Goal: Information Seeking & Learning: Learn about a topic

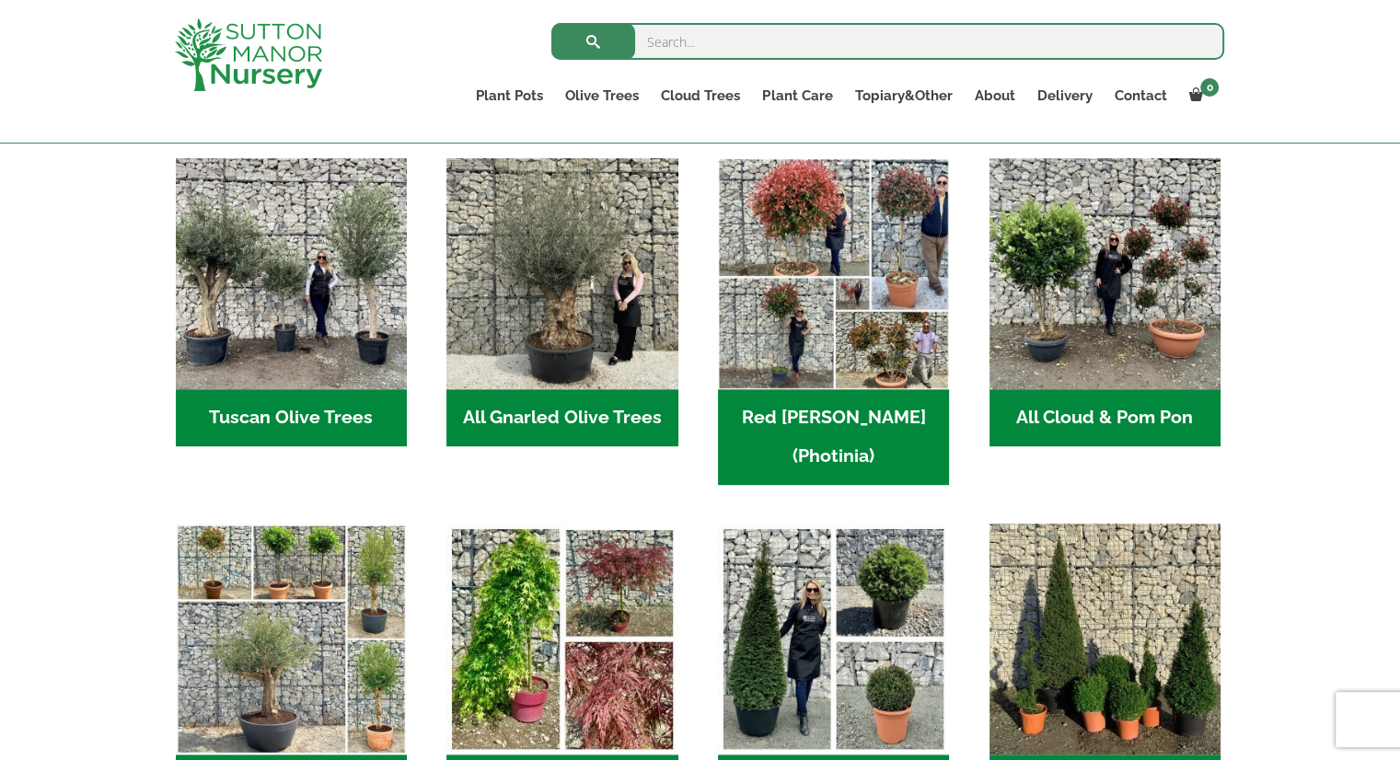
scroll to position [921, 0]
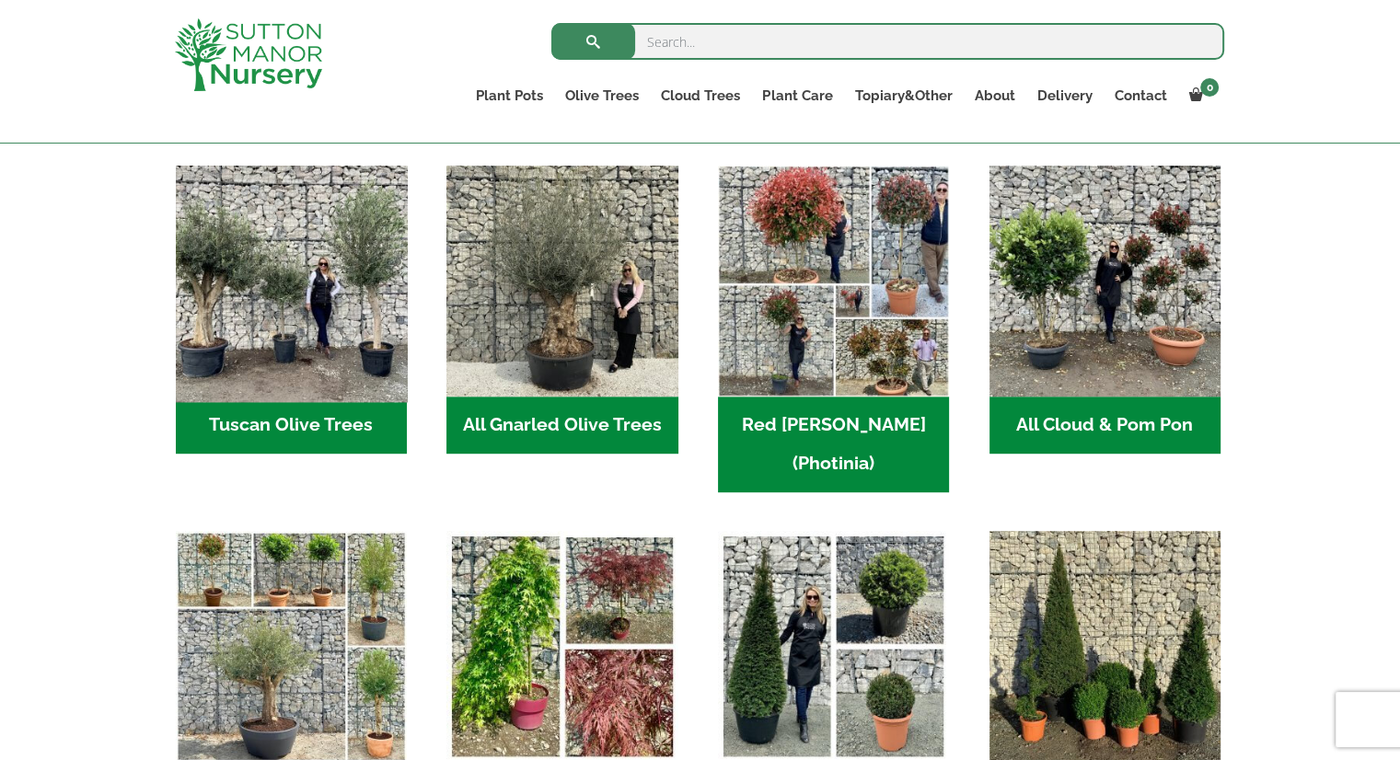
click at [305, 321] on img "Visit product category Tuscan Olive Trees" at bounding box center [290, 281] width 243 height 243
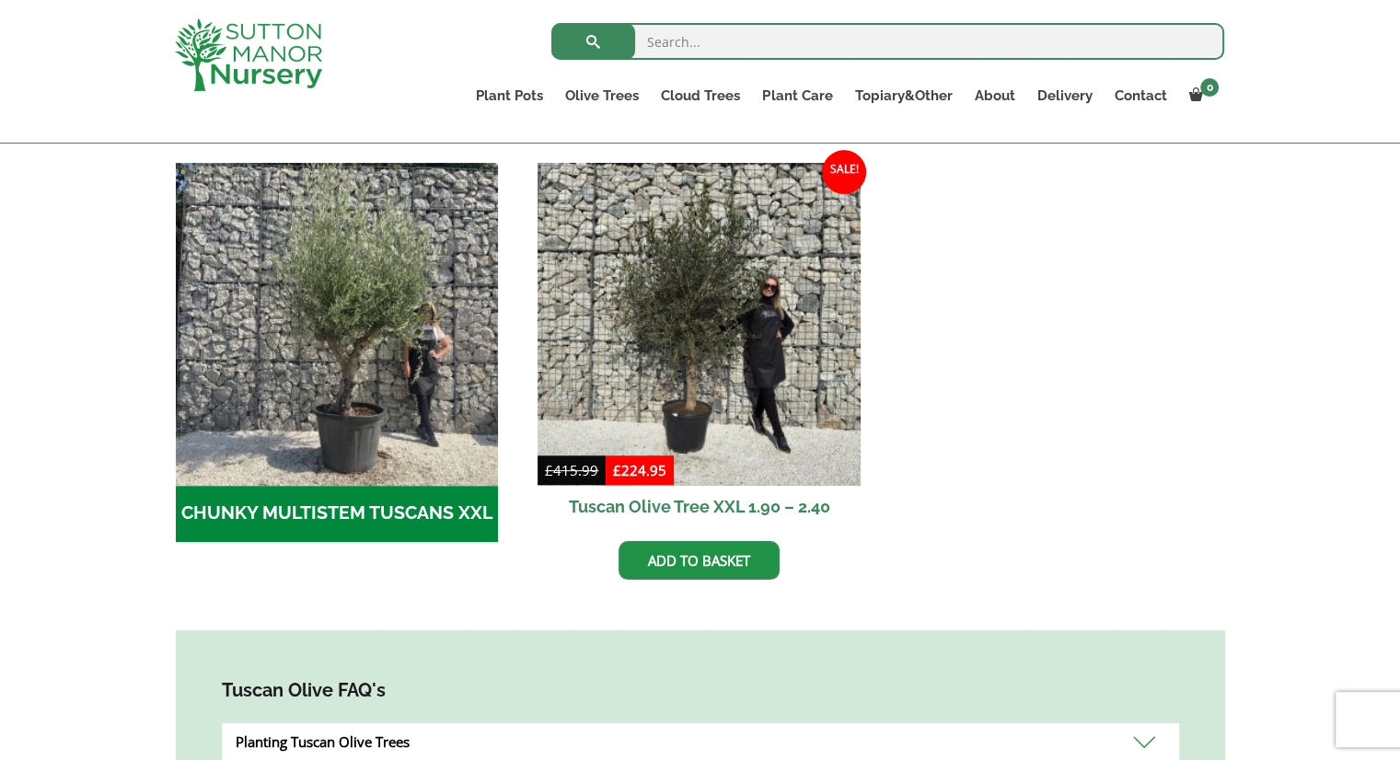
scroll to position [552, 0]
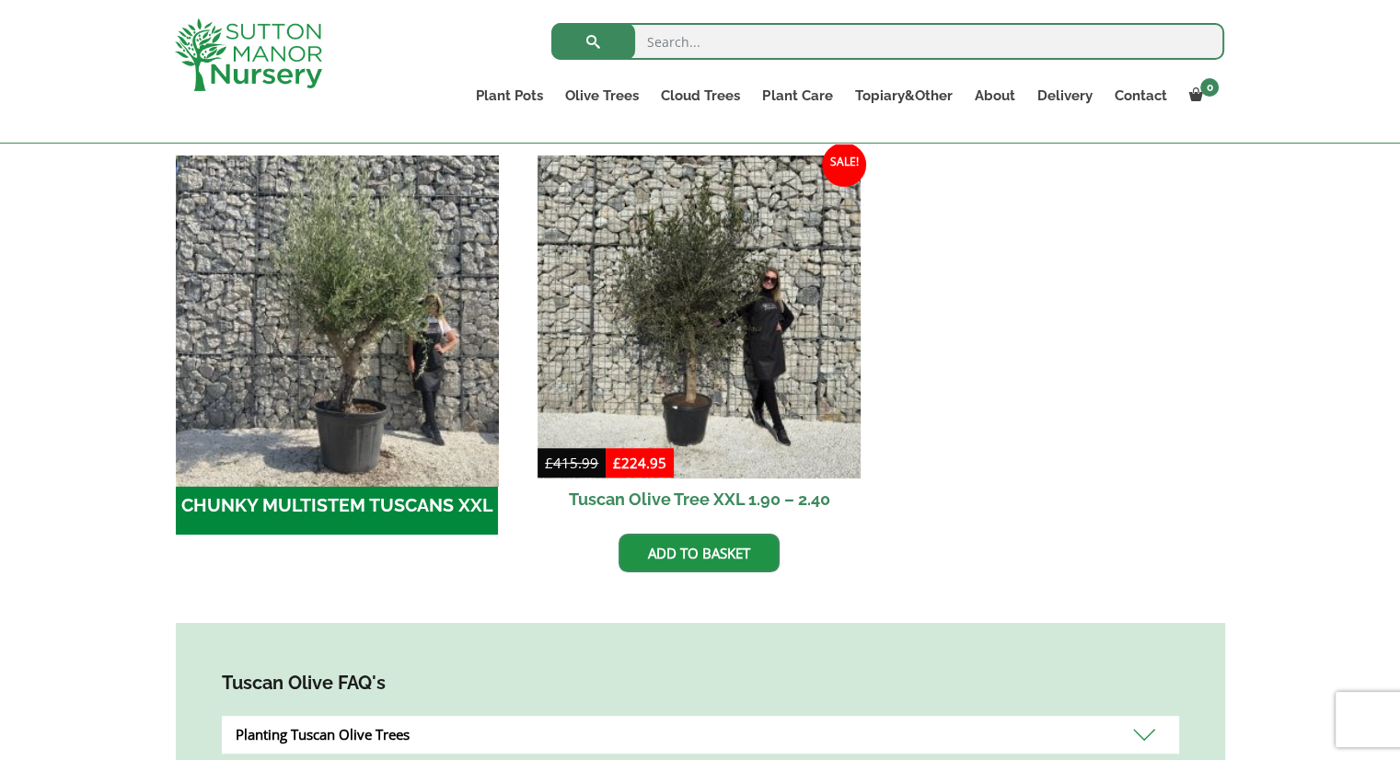
click at [338, 343] on img "Visit product category CHUNKY MULTISTEM TUSCANS XXL" at bounding box center [337, 316] width 339 height 339
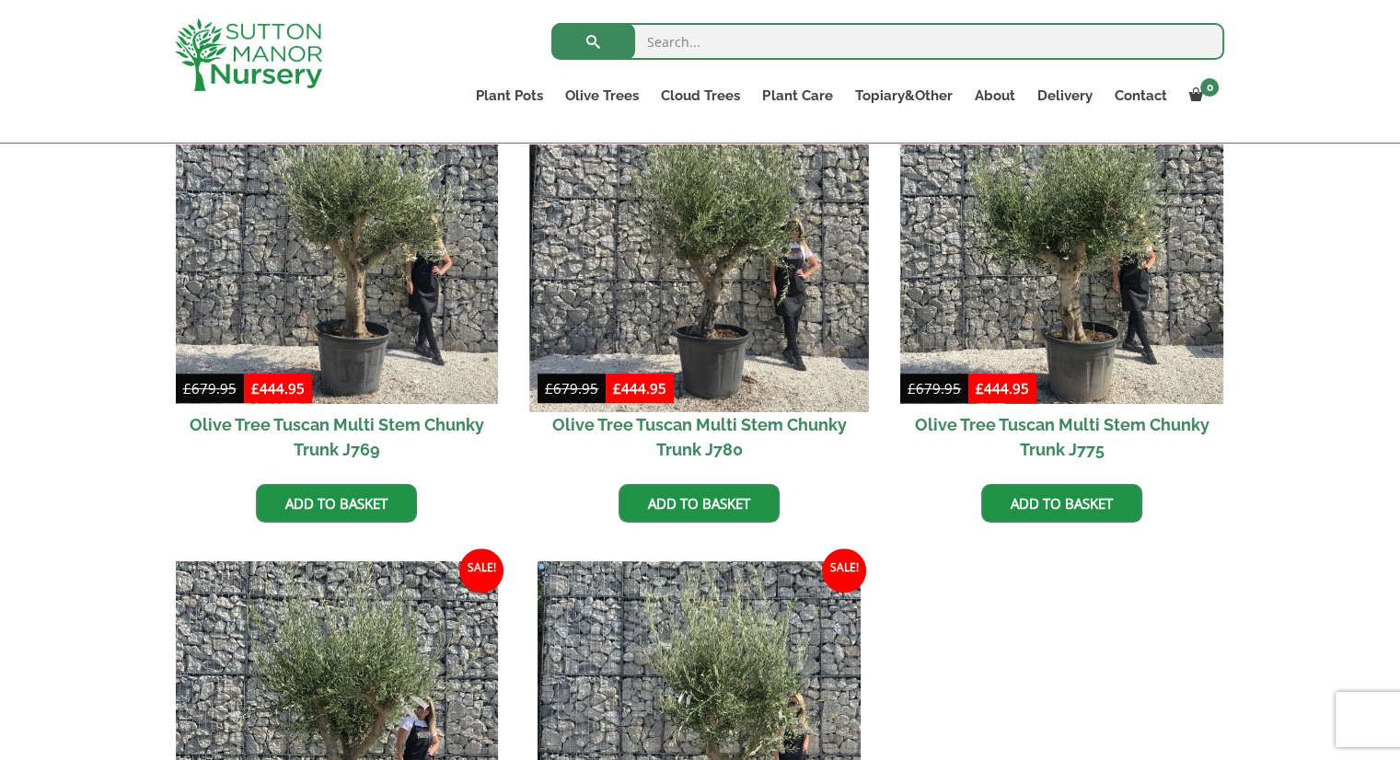
scroll to position [829, 0]
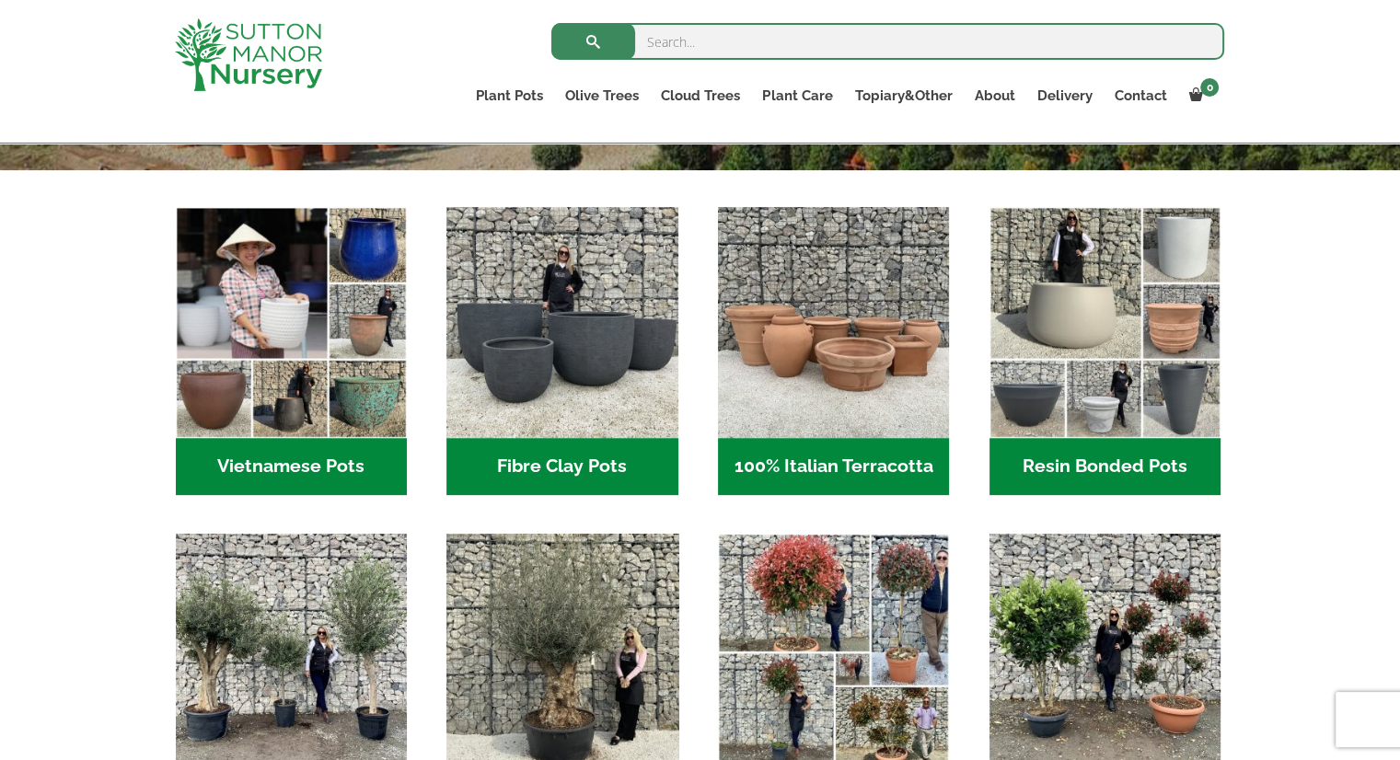
scroll to position [921, 0]
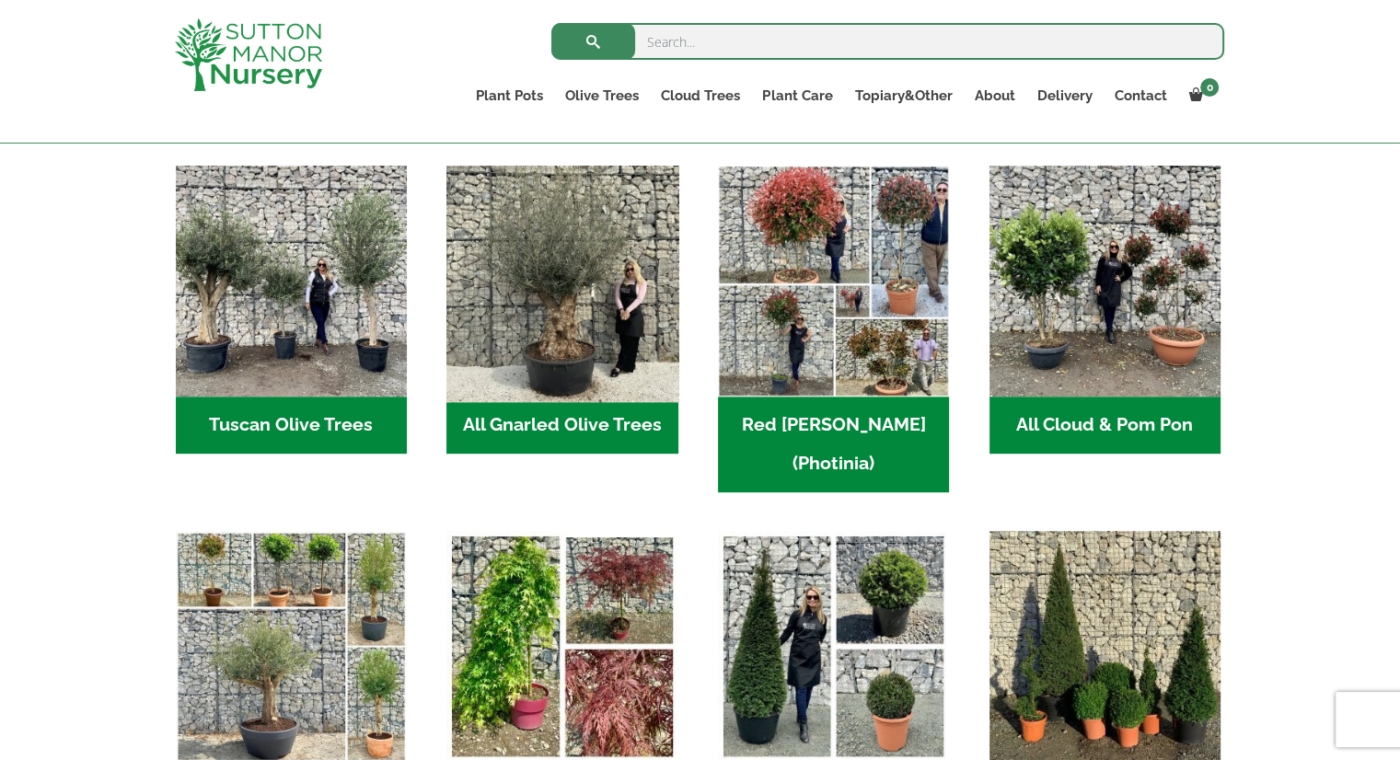
click at [599, 285] on img "Visit product category All Gnarled Olive Trees" at bounding box center [562, 281] width 243 height 243
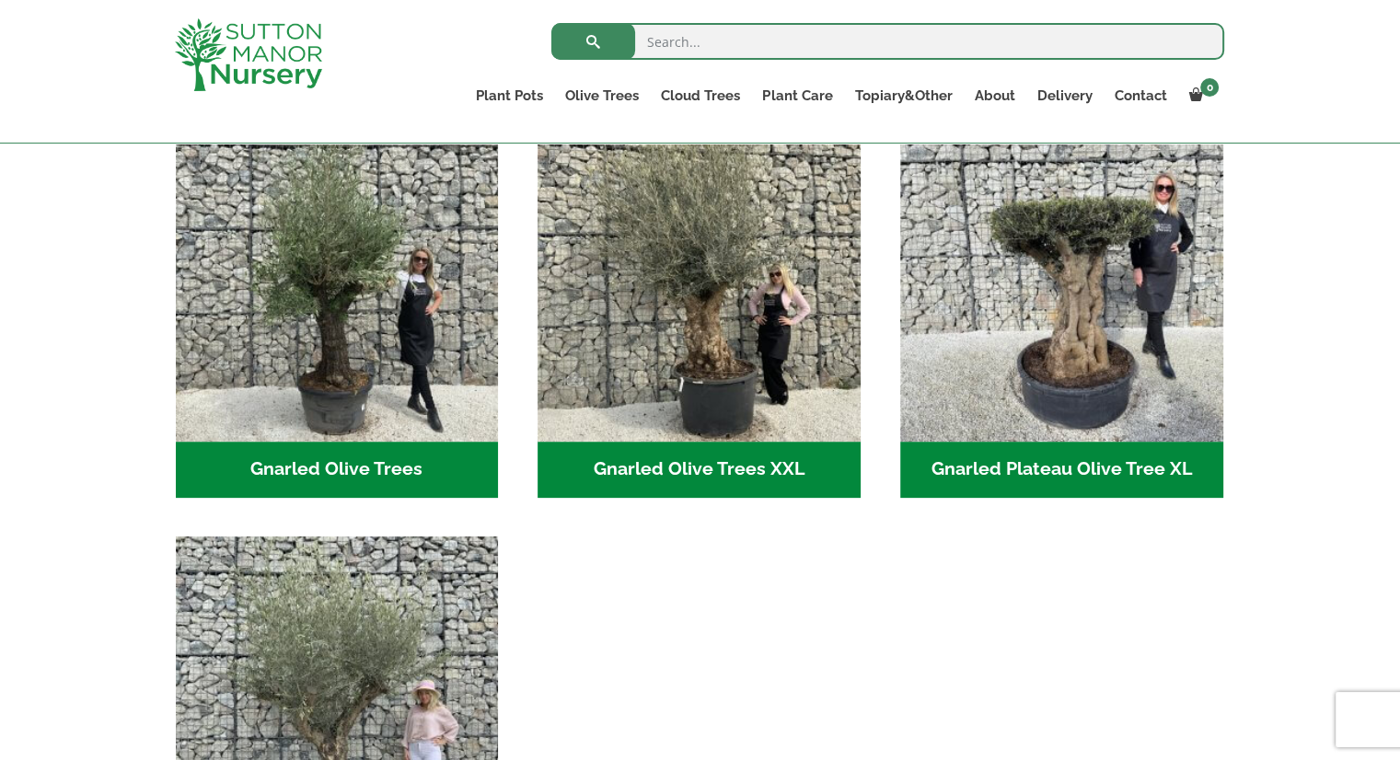
scroll to position [460, 0]
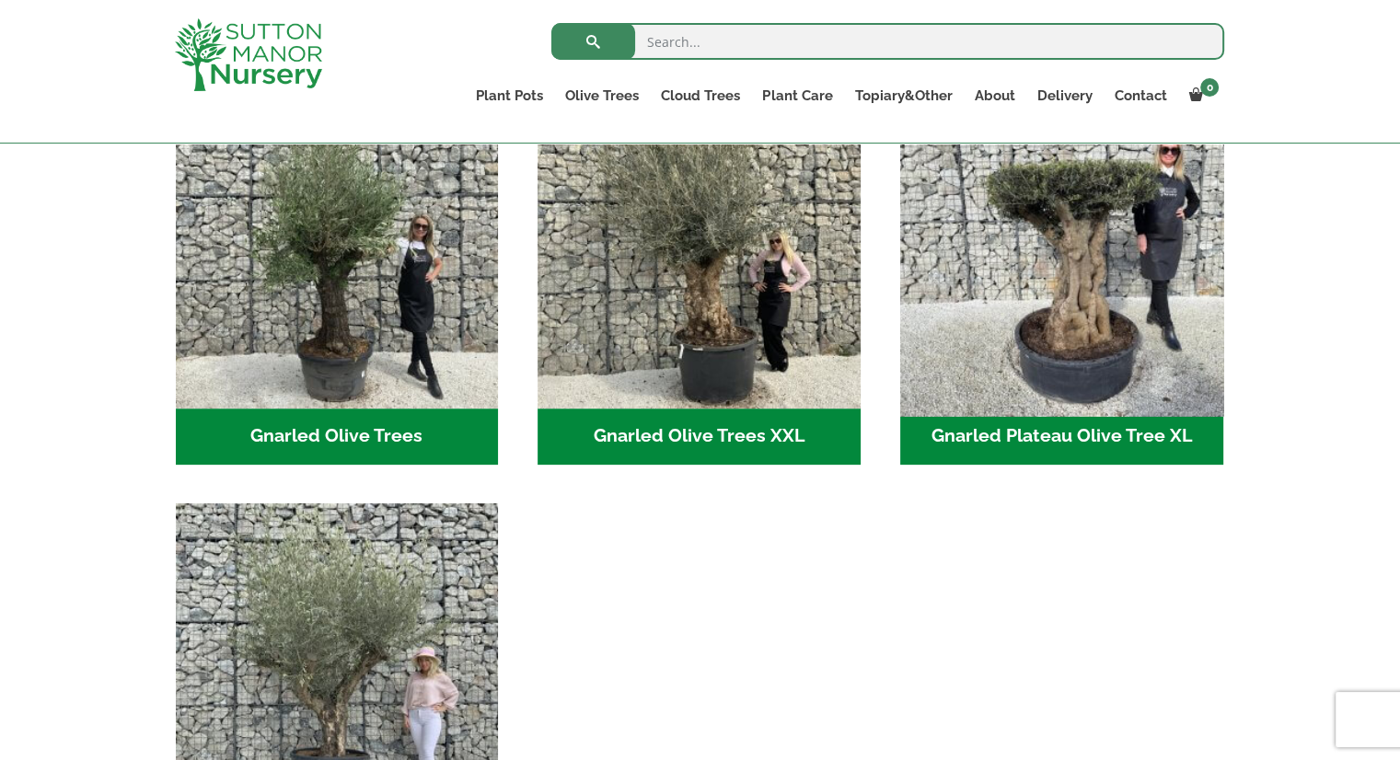
click at [1107, 342] on img "Visit product category Gnarled Plateau Olive Tree XL" at bounding box center [1061, 246] width 339 height 339
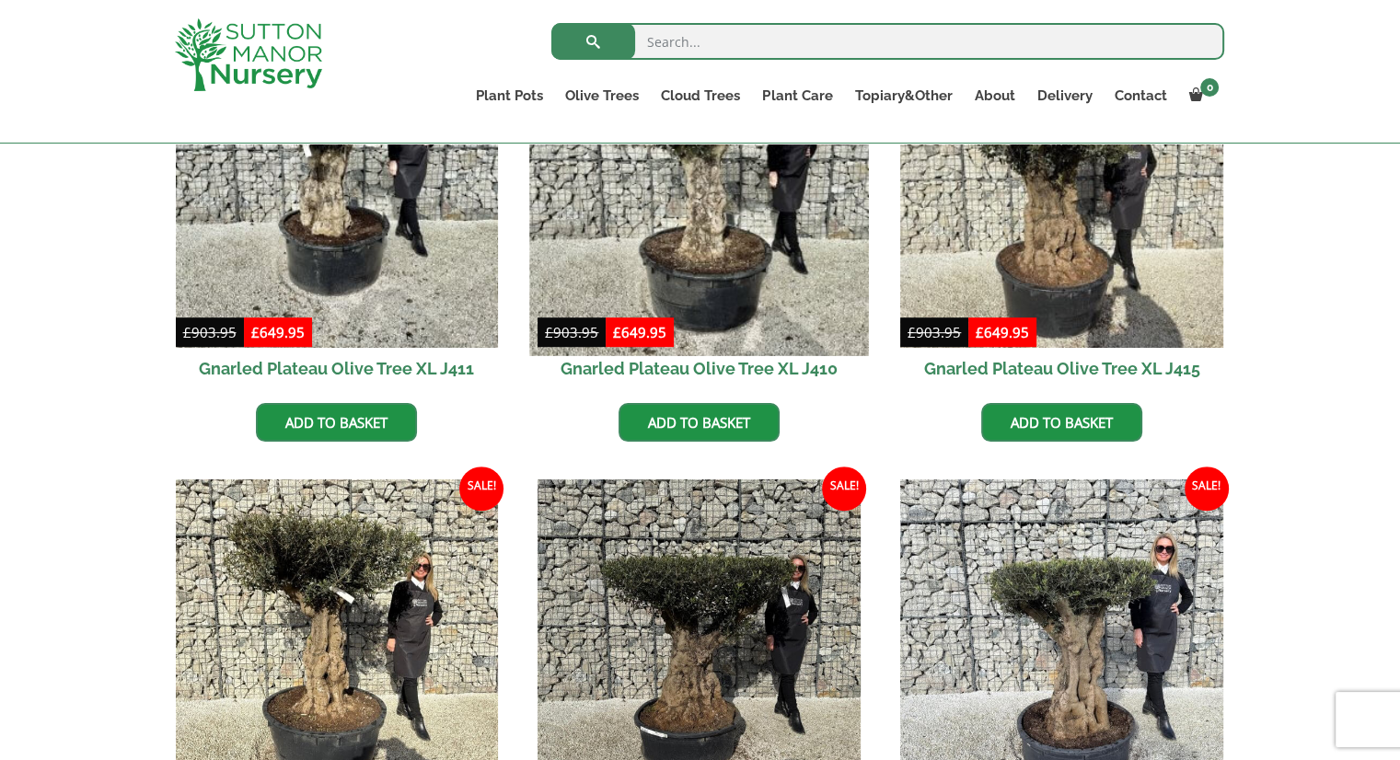
scroll to position [829, 0]
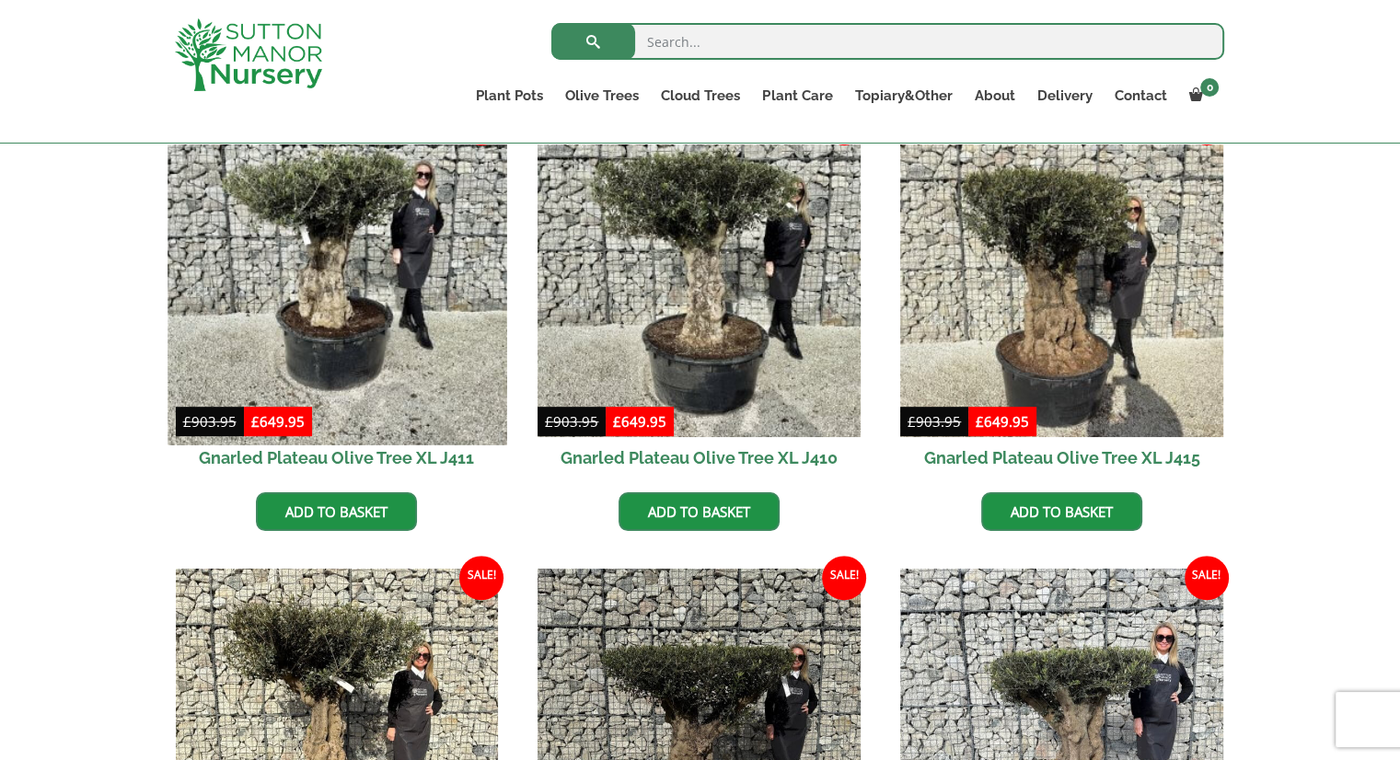
click at [421, 286] on img at bounding box center [337, 275] width 339 height 339
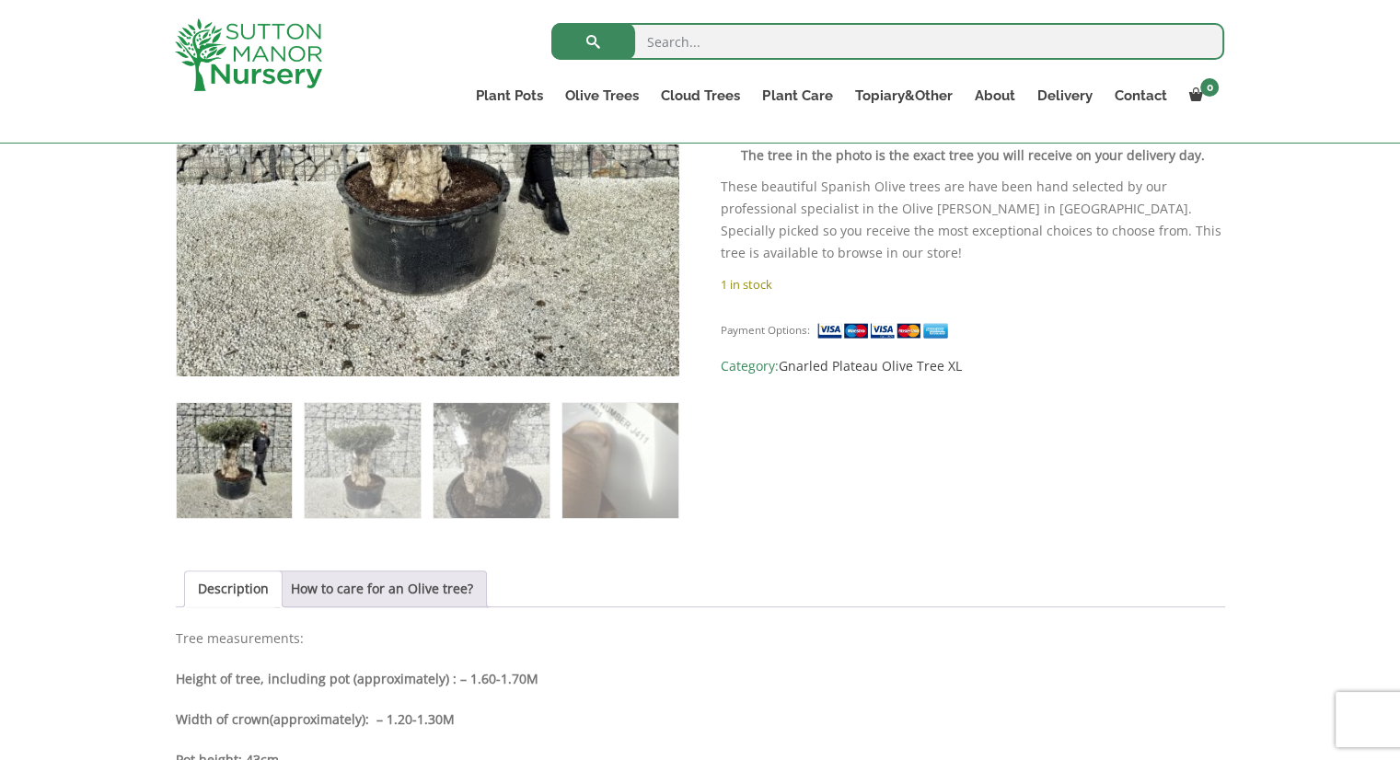
scroll to position [460, 0]
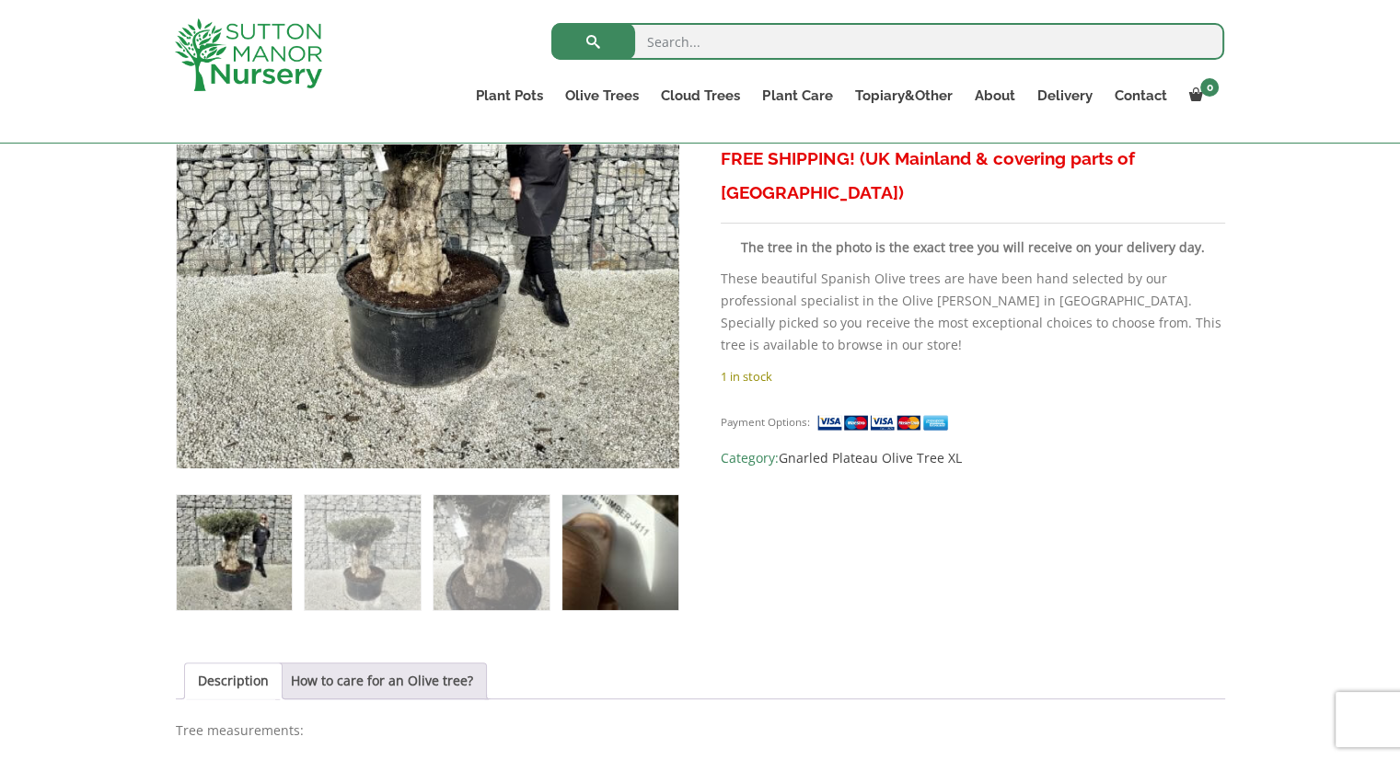
click at [647, 527] on img at bounding box center [619, 552] width 115 height 115
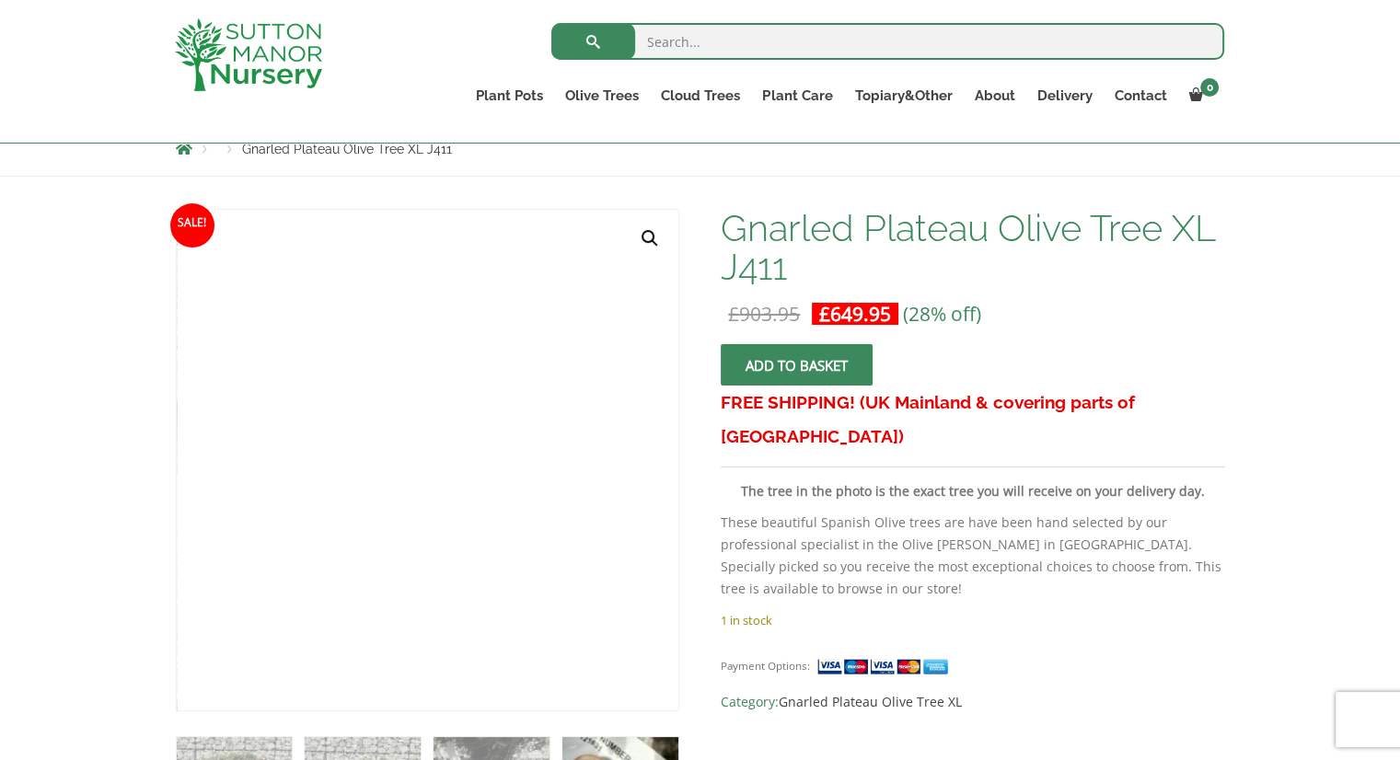
scroll to position [276, 0]
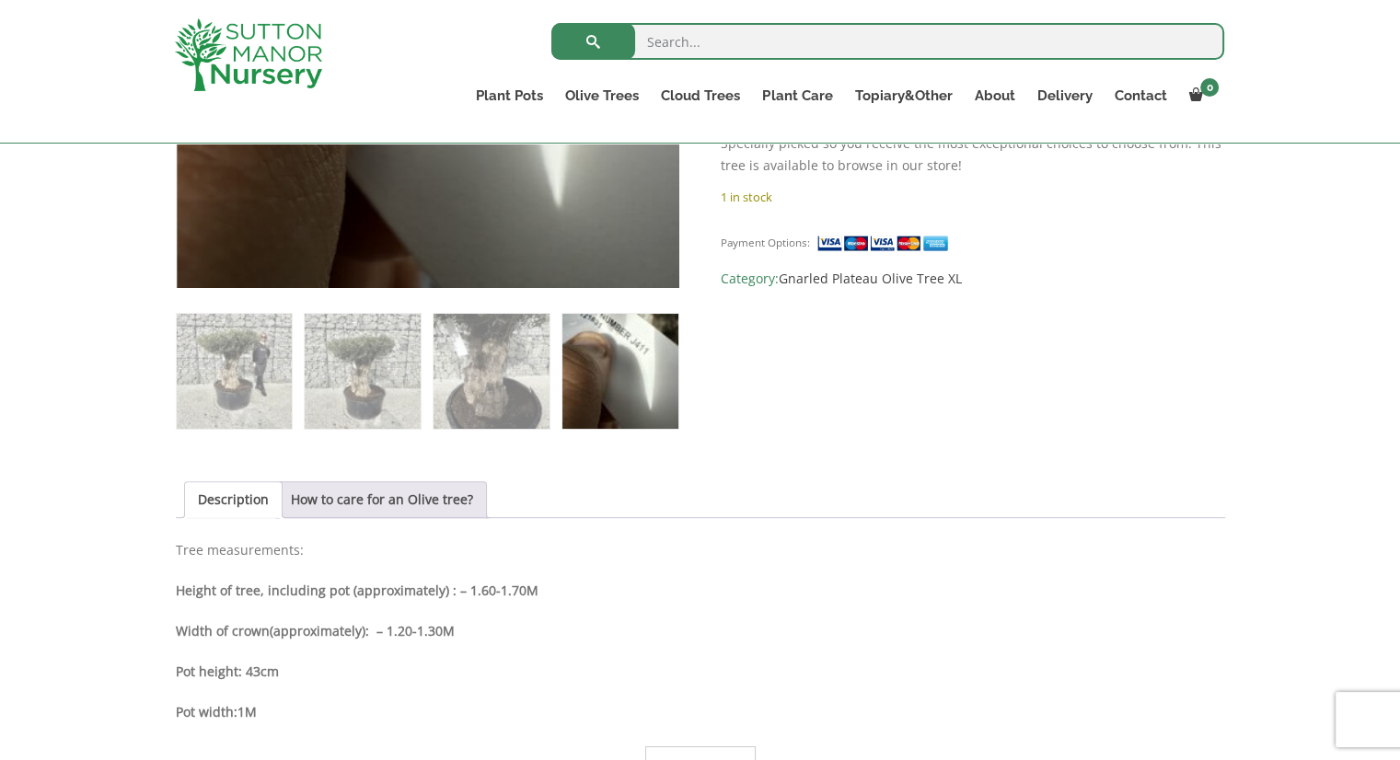
scroll to position [644, 0]
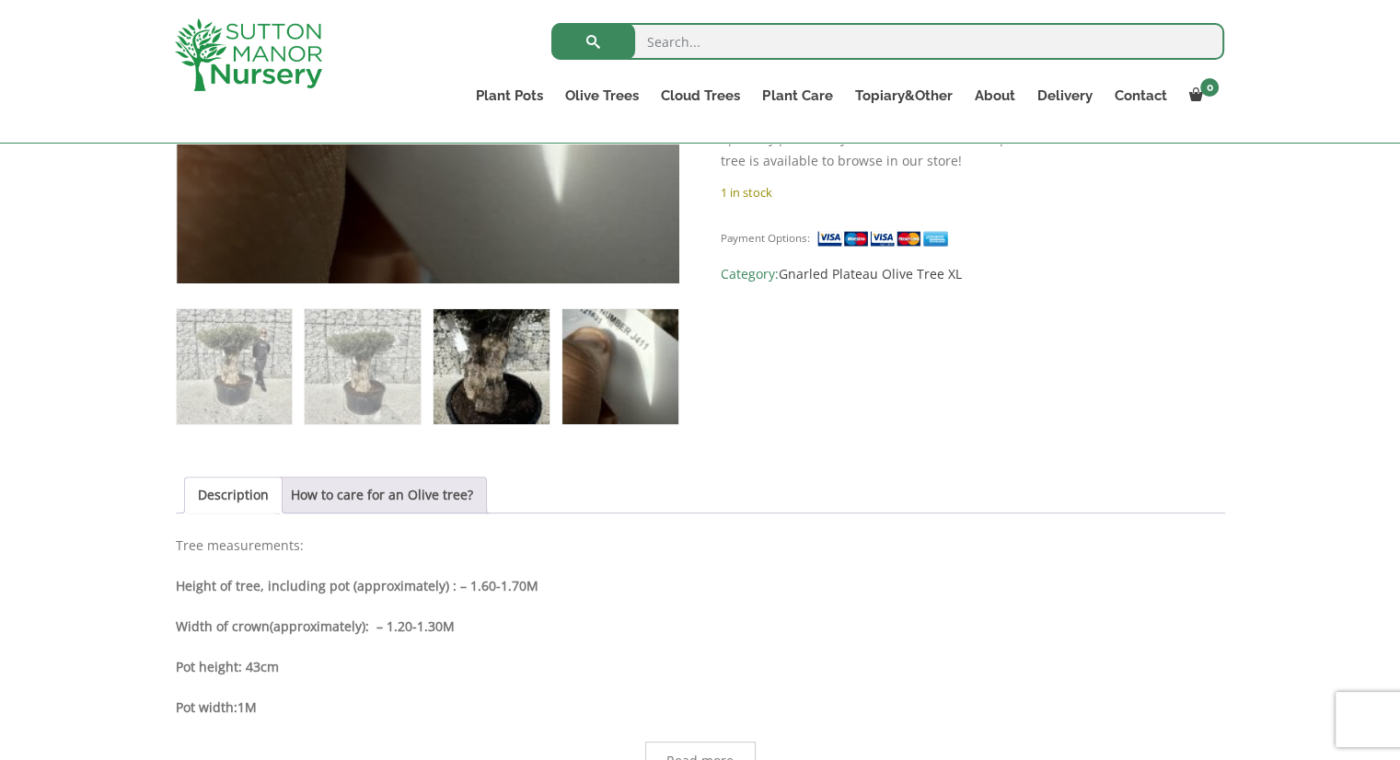
click at [481, 363] on img at bounding box center [491, 366] width 115 height 115
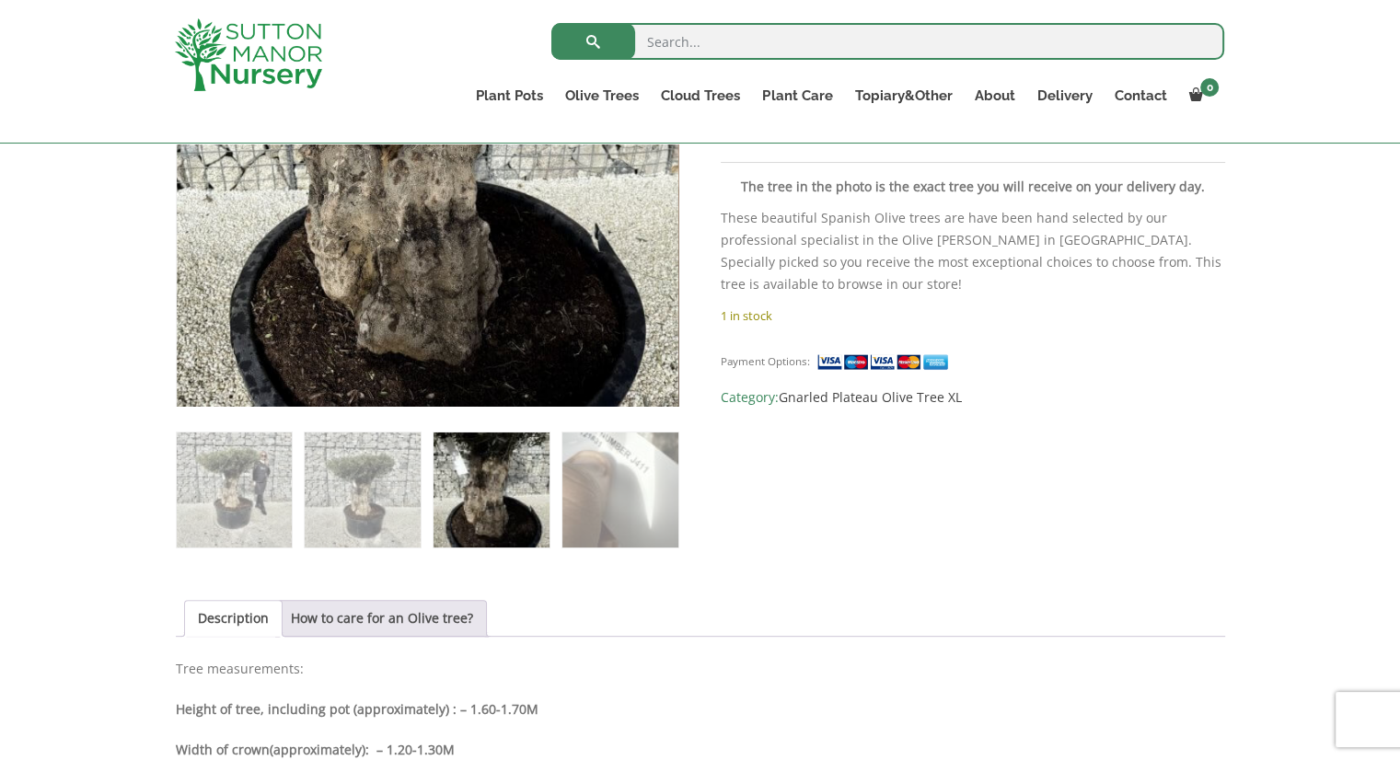
scroll to position [276, 0]
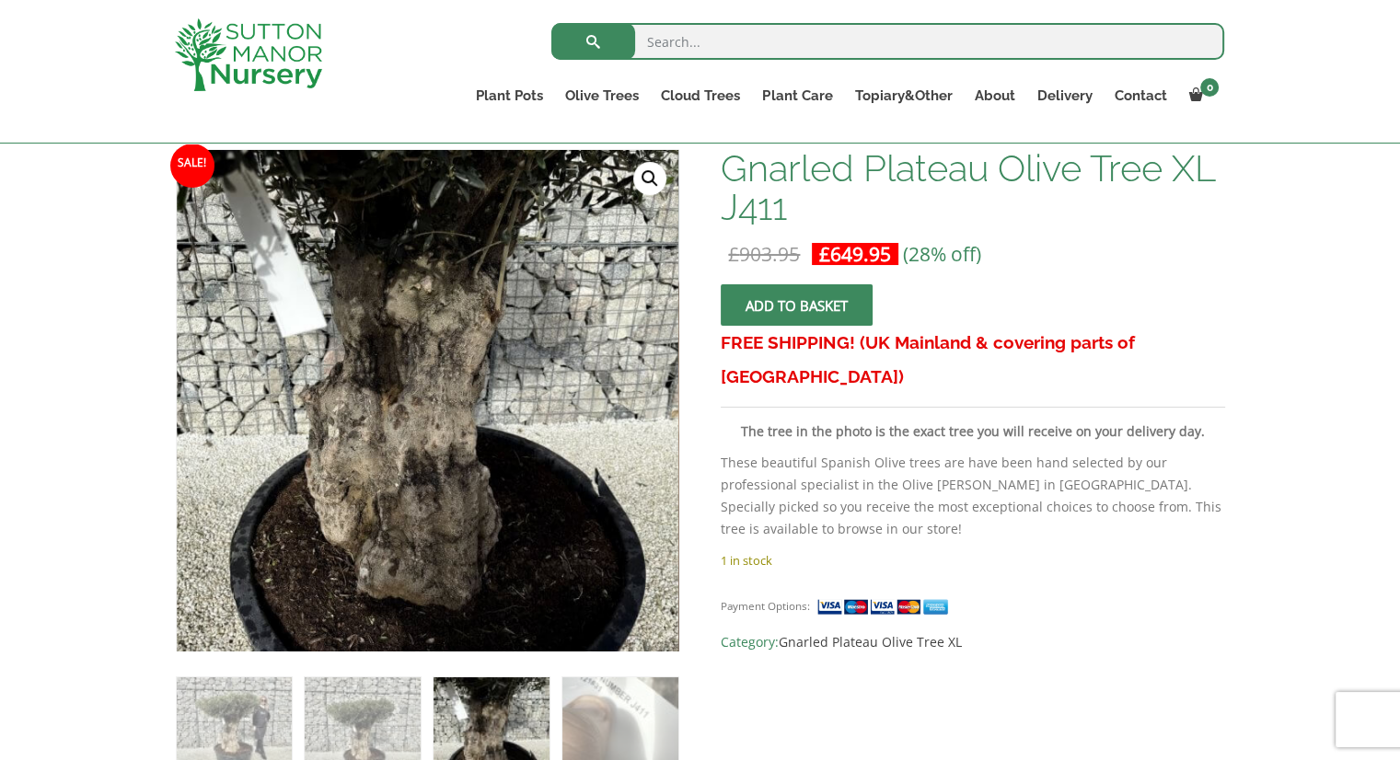
click at [259, 41] on img at bounding box center [248, 54] width 147 height 73
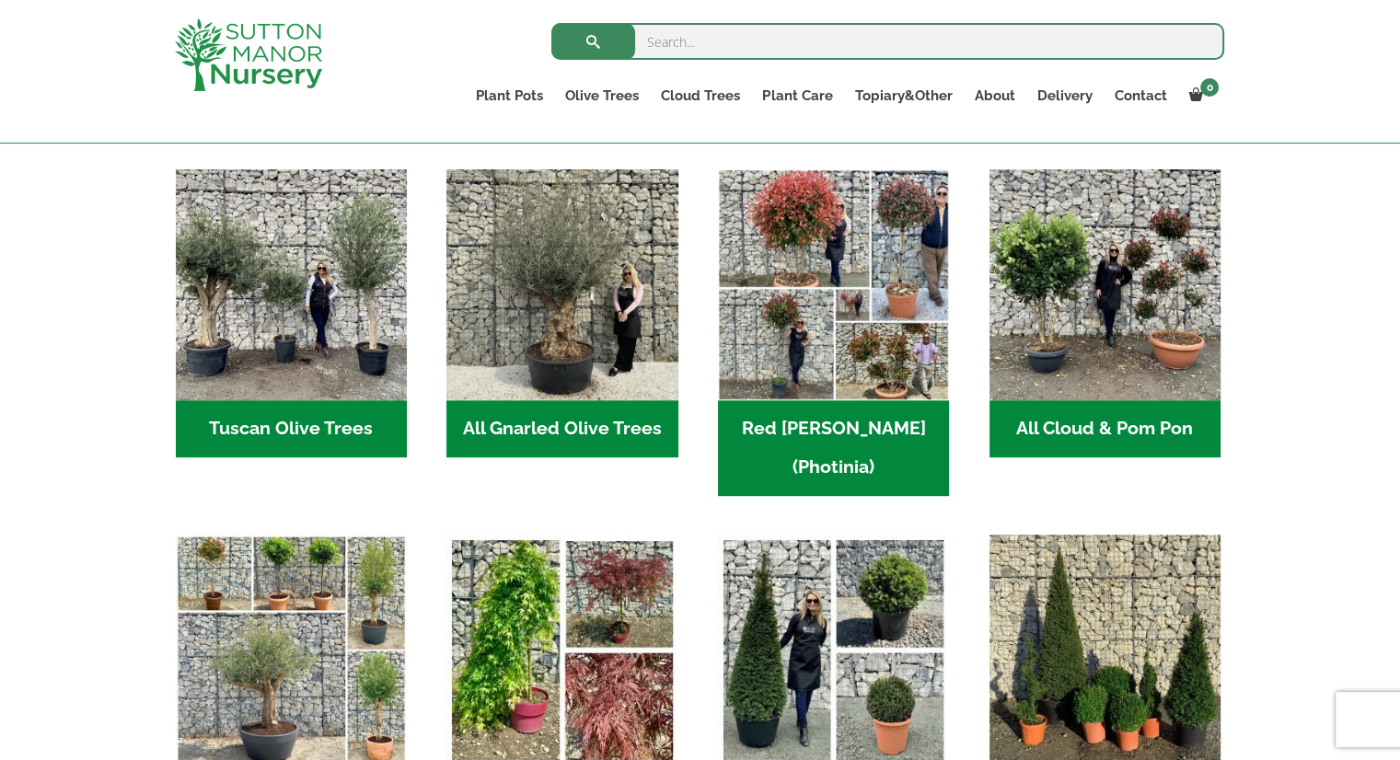
scroll to position [921, 0]
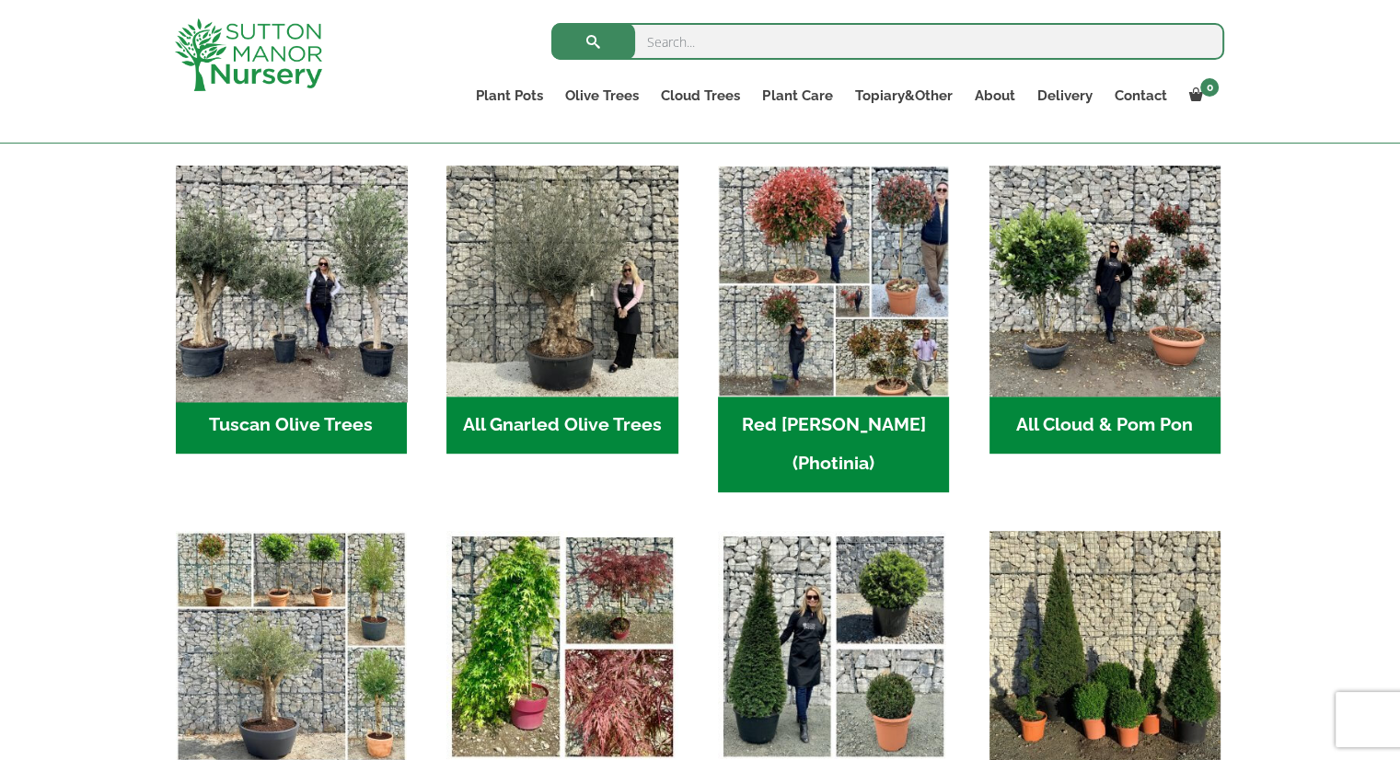
click at [288, 336] on img "Visit product category Tuscan Olive Trees" at bounding box center [290, 281] width 243 height 243
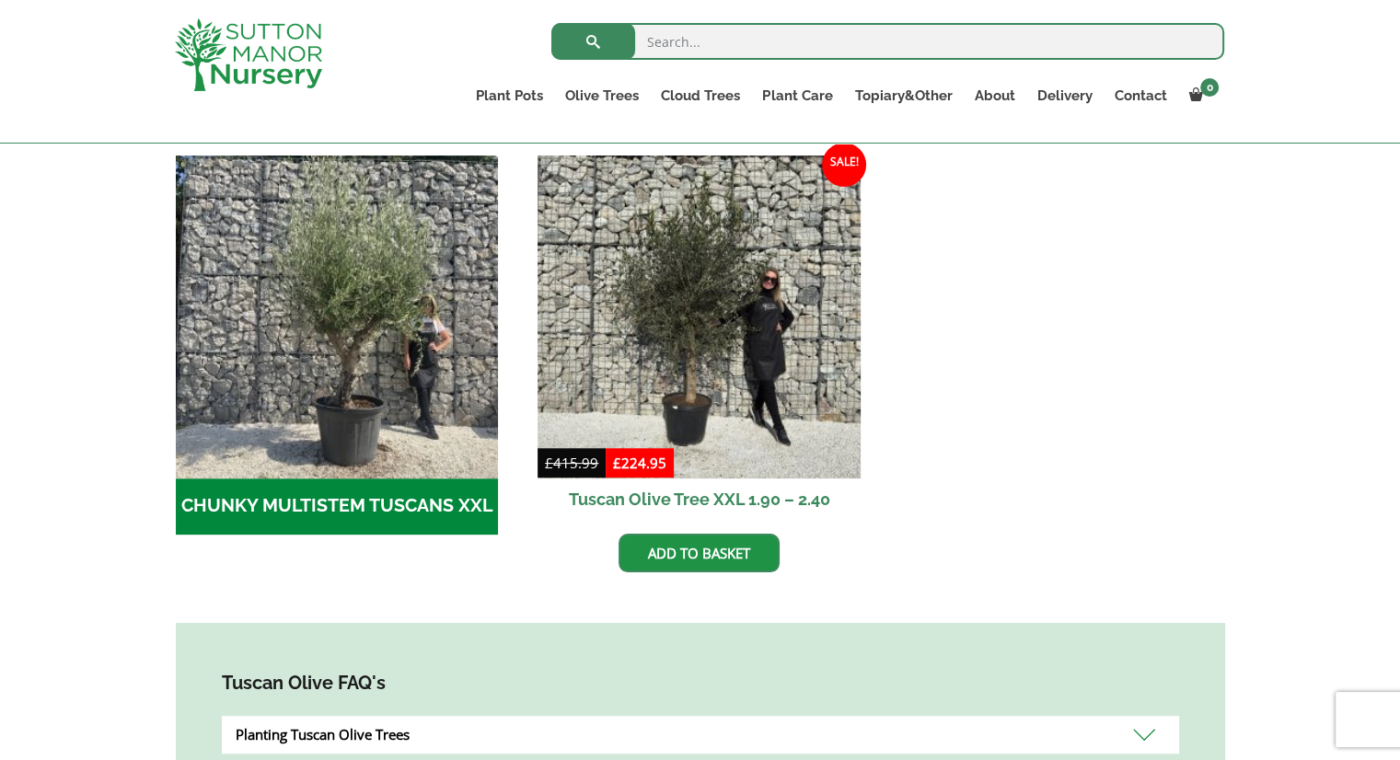
scroll to position [552, 0]
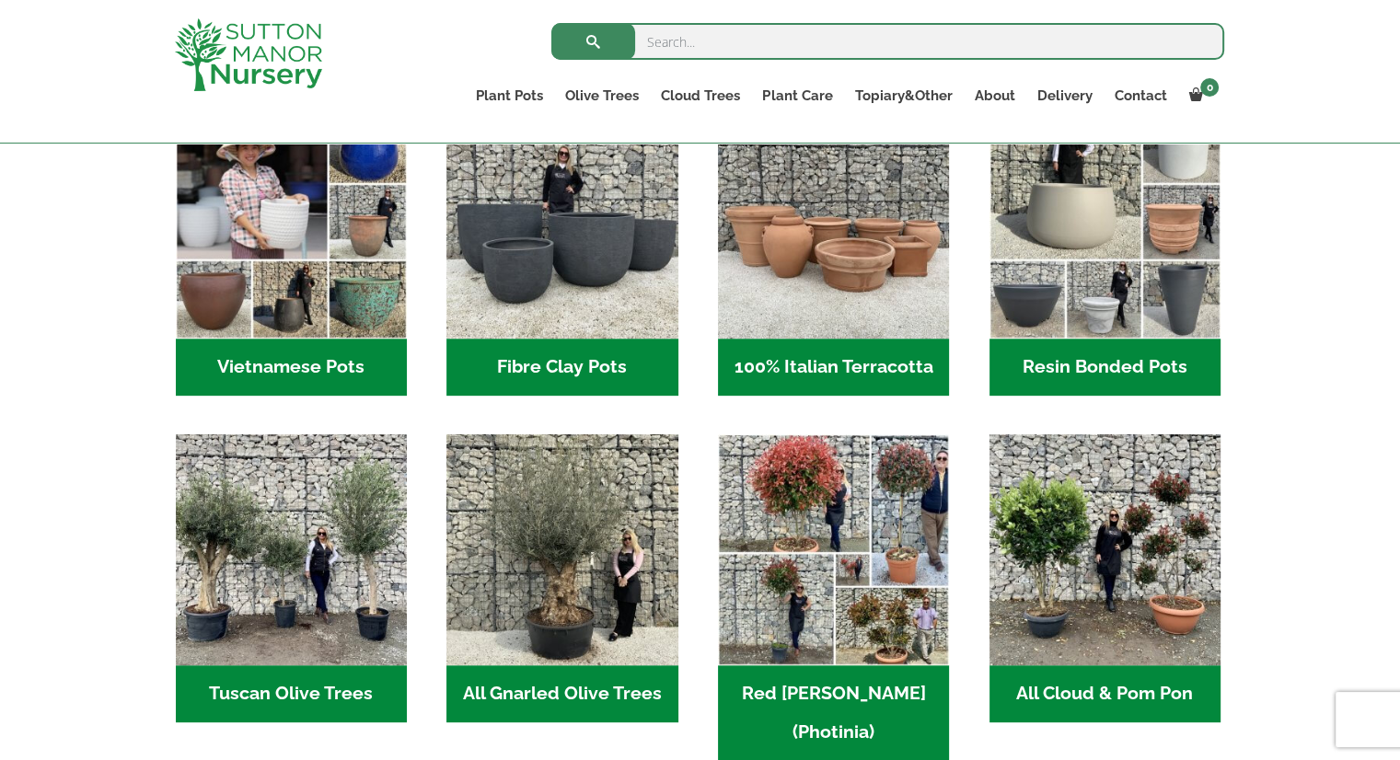
scroll to position [552, 0]
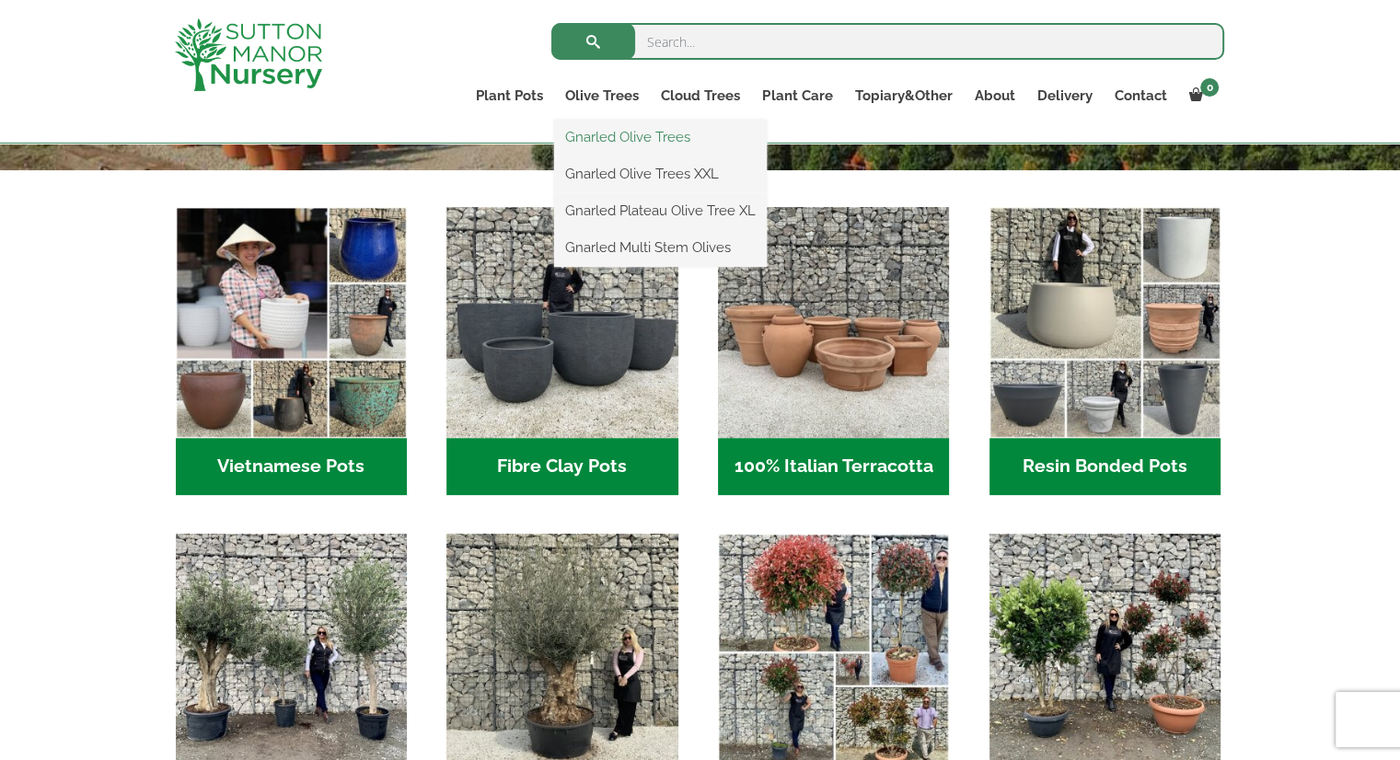
click at [626, 137] on link "Gnarled Olive Trees" at bounding box center [660, 137] width 213 height 28
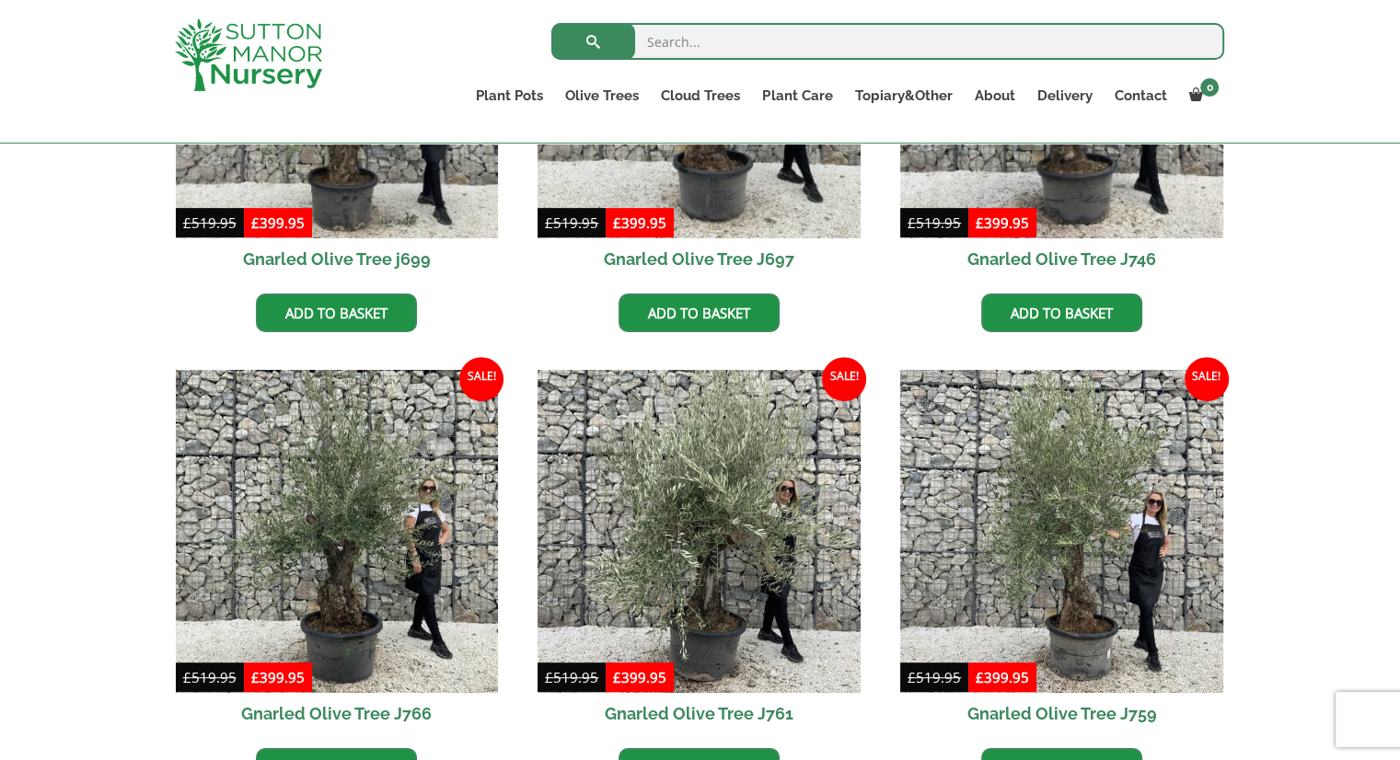
scroll to position [552, 0]
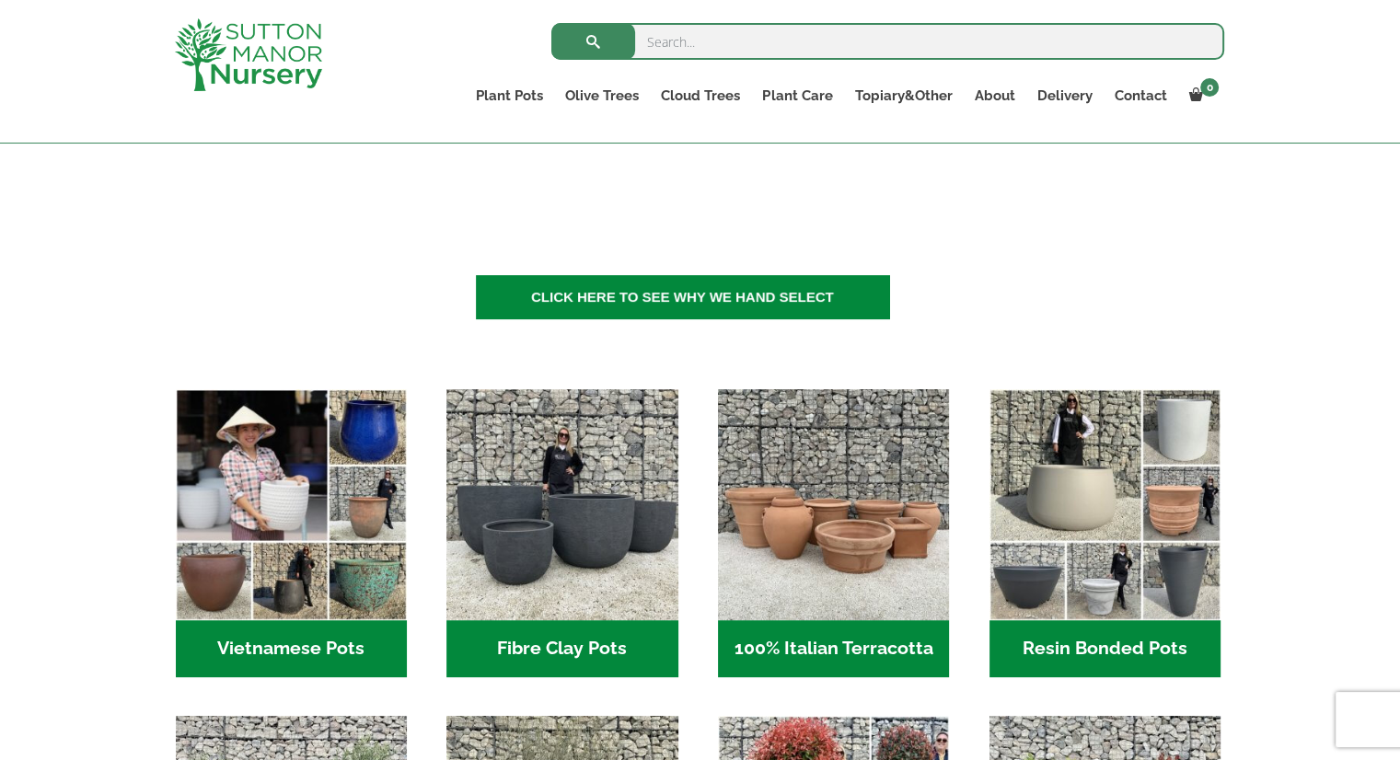
scroll to position [368, 0]
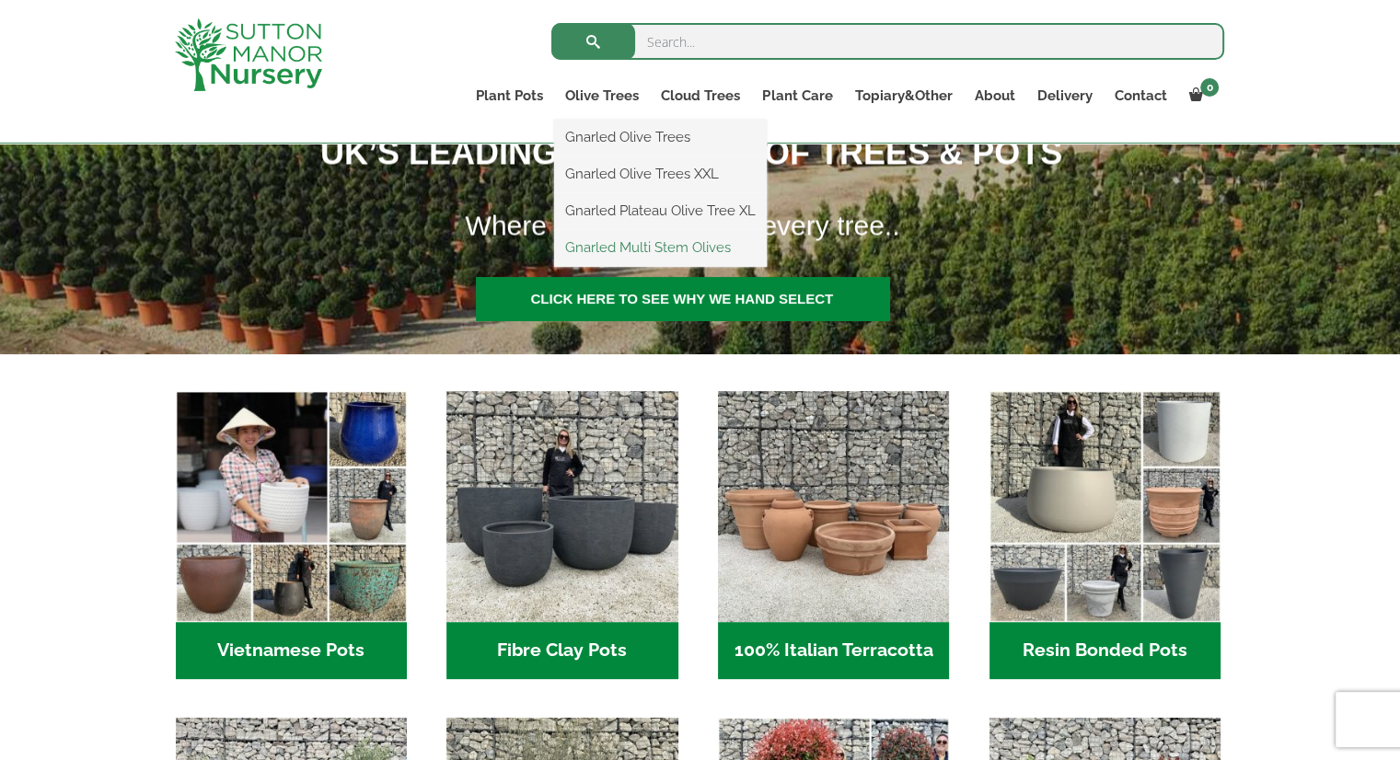
click at [652, 259] on link "Gnarled Multi Stem Olives" at bounding box center [660, 248] width 213 height 28
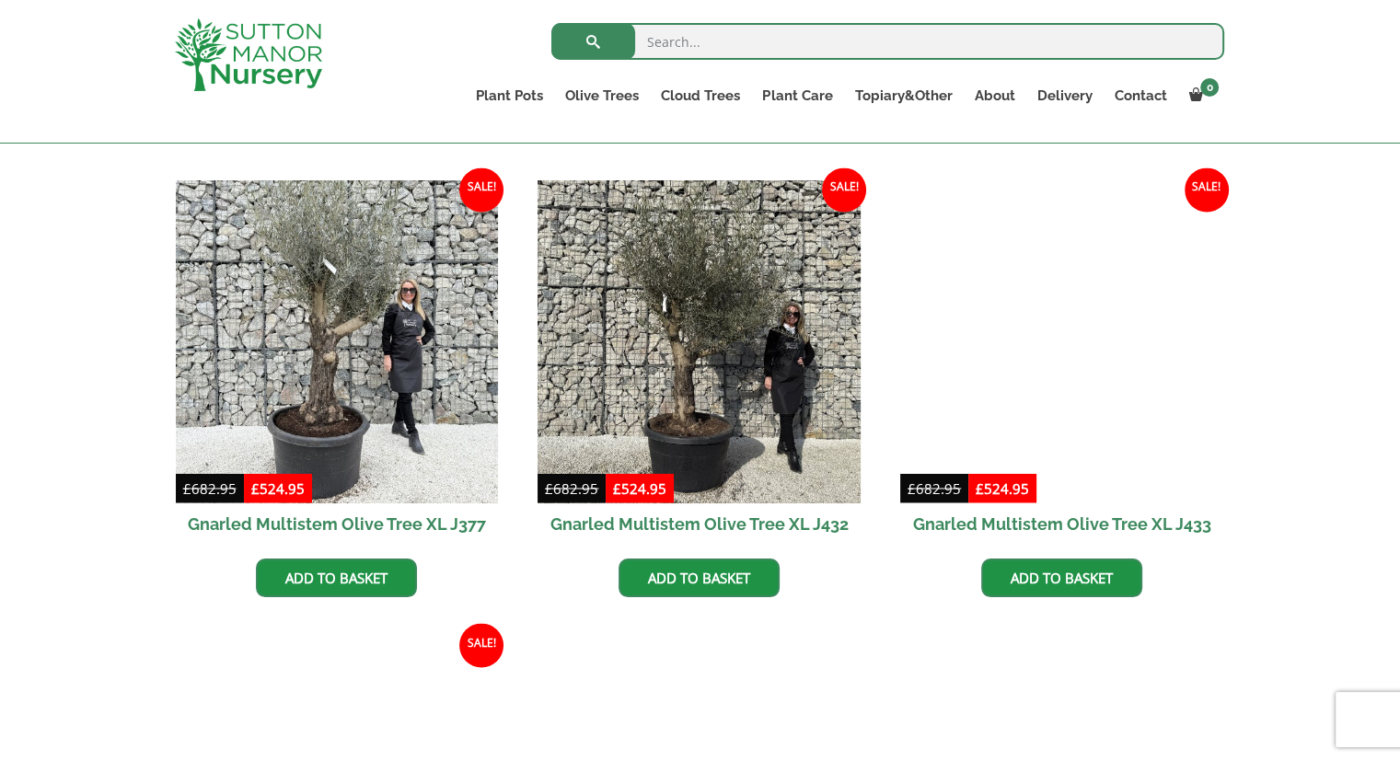
scroll to position [2578, 0]
